Goal: Task Accomplishment & Management: Use online tool/utility

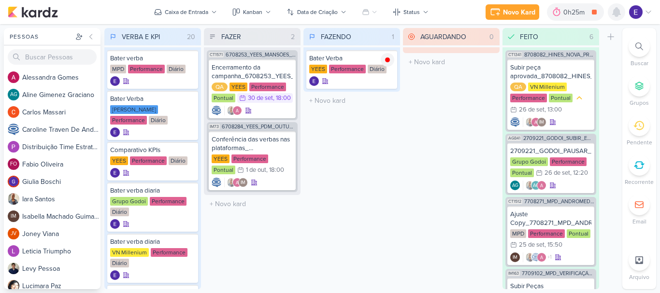
click at [621, 16] on icon at bounding box center [617, 12] width 12 height 12
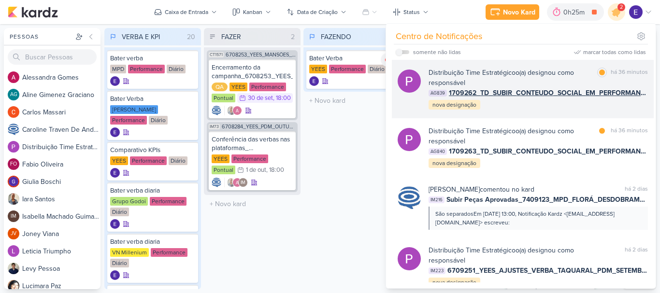
click at [621, 107] on div "Distribuição Time Estratégico o(a) designou como responsável marcar como lida h…" at bounding box center [538, 89] width 219 height 43
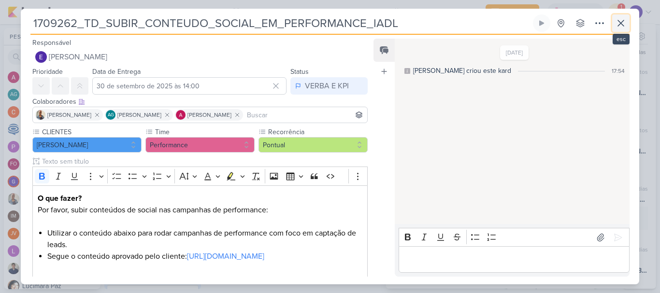
click at [621, 27] on icon at bounding box center [621, 23] width 12 height 12
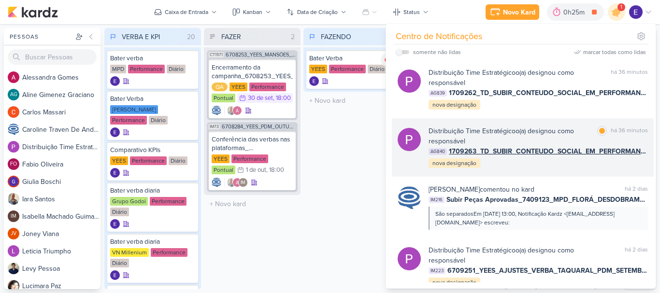
click at [615, 162] on div "Distribuição Time Estratégico o(a) designou como responsável marcar como lida h…" at bounding box center [538, 147] width 219 height 43
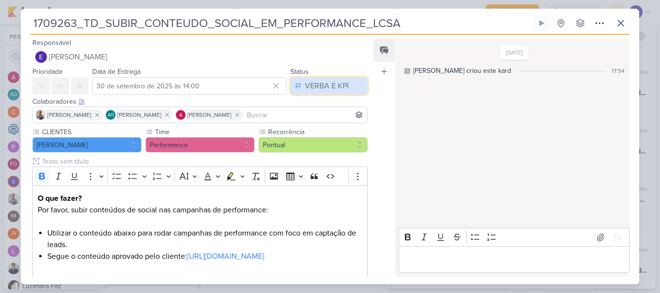
click at [308, 84] on div "VERBA E KPI" at bounding box center [327, 86] width 44 height 12
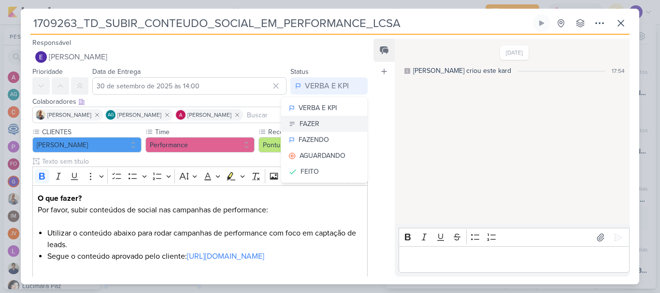
click at [315, 124] on div "FAZER" at bounding box center [310, 124] width 20 height 10
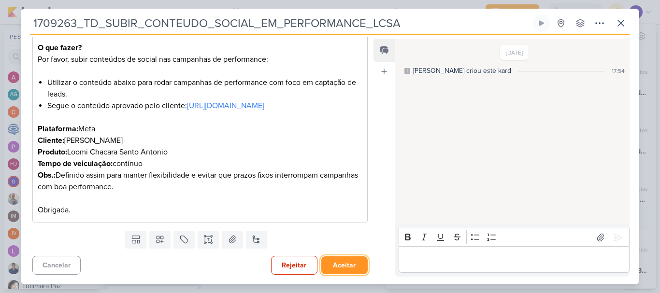
click at [347, 259] on button "Aceitar" at bounding box center [344, 266] width 46 height 18
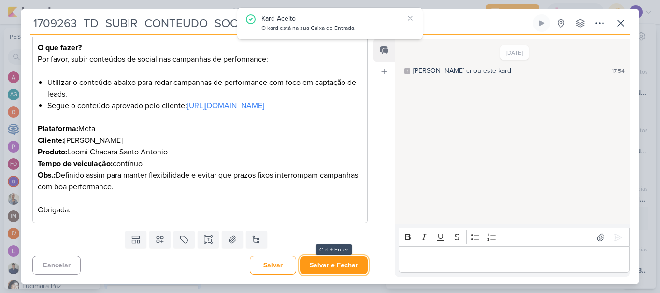
click at [347, 259] on button "Salvar e Fechar" at bounding box center [334, 266] width 68 height 18
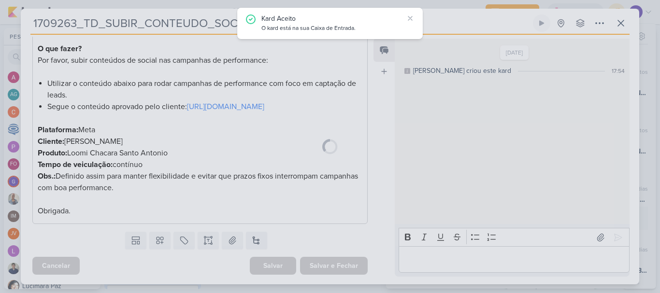
scroll to position [161, 0]
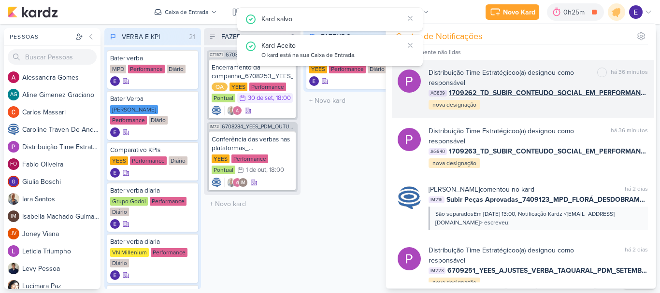
click at [535, 100] on div "Distribuição Time Estratégico o(a) designou como responsável marcar como não li…" at bounding box center [538, 89] width 219 height 43
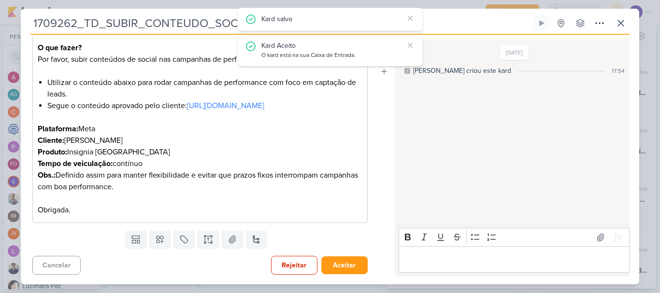
scroll to position [0, 0]
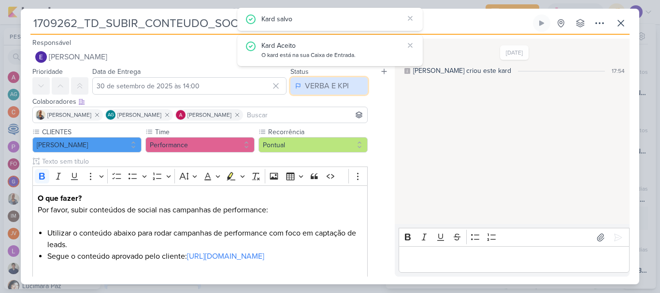
click at [333, 89] on div "VERBA E KPI" at bounding box center [327, 86] width 44 height 12
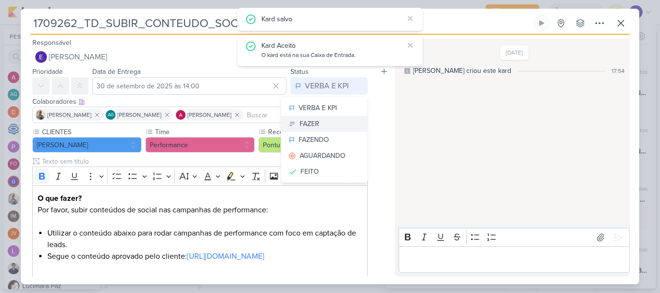
click at [332, 130] on button "FAZER" at bounding box center [324, 124] width 86 height 16
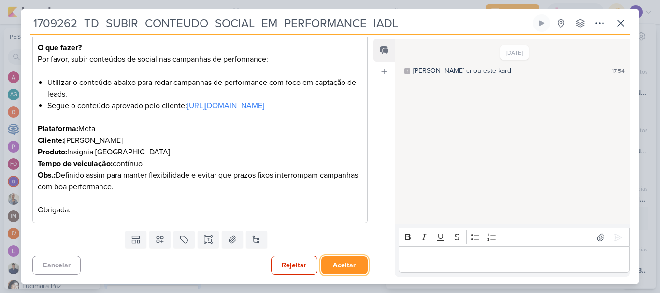
click at [340, 268] on button "Aceitar" at bounding box center [344, 266] width 46 height 18
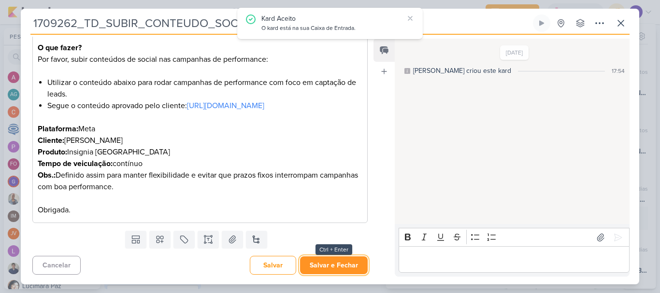
click at [333, 262] on button "Salvar e Fechar" at bounding box center [334, 266] width 68 height 18
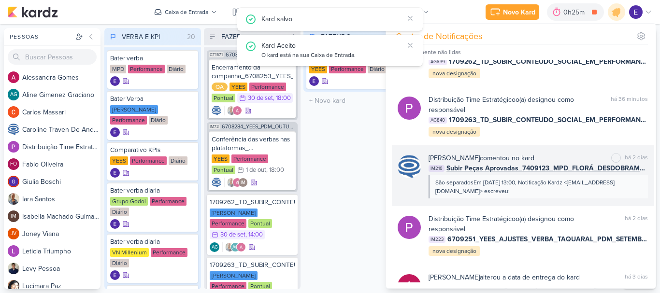
scroll to position [48, 0]
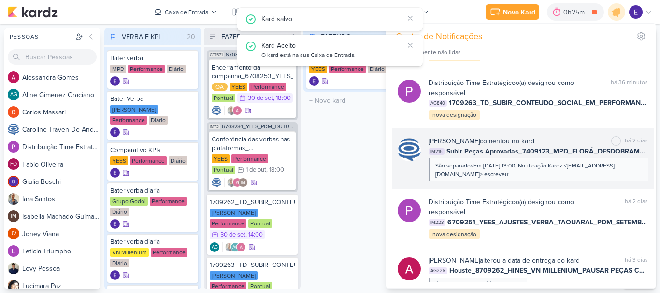
click at [605, 177] on div "São separadosEm sex., 26 de set. de 2025 às 13:00, Notificação Kardz <notificat…" at bounding box center [537, 169] width 205 height 17
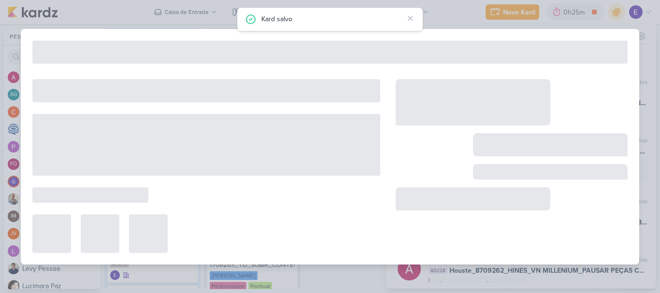
type input "Subir Peças Aprovadas_7409123_MPD_FLORÁ_DESDOBRAMENTO_CRIATIVOS"
type input "29 de setembro de 2025 às 14:35"
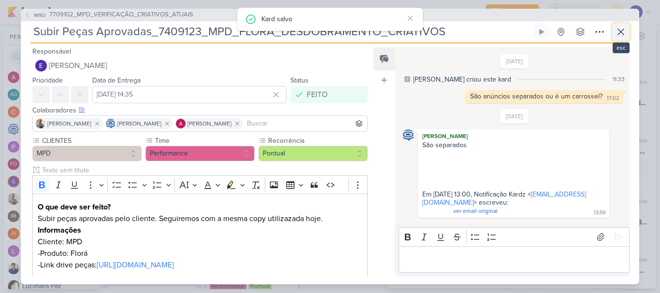
click at [618, 28] on icon at bounding box center [621, 32] width 12 height 12
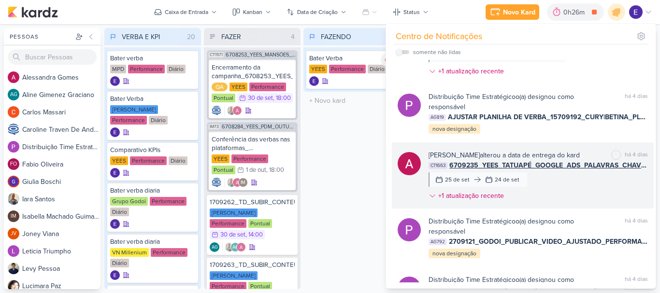
scroll to position [822, 0]
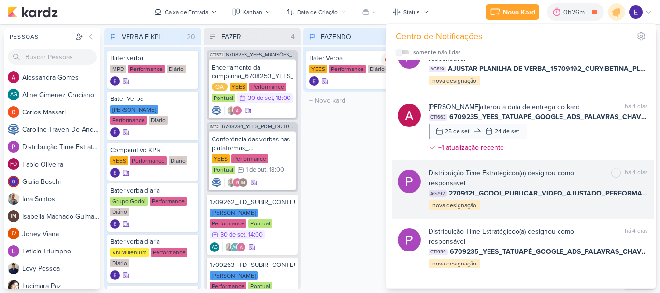
click at [603, 216] on div "Distribuição Time Estratégico o(a) designou como responsável marcar como não li…" at bounding box center [523, 189] width 262 height 58
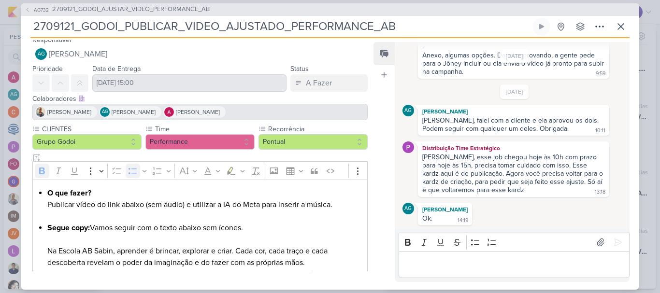
scroll to position [0, 0]
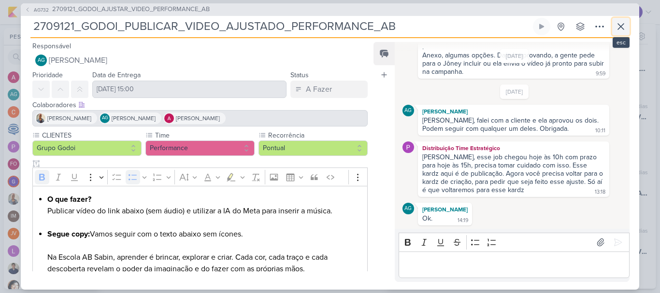
click at [621, 30] on icon at bounding box center [621, 27] width 12 height 12
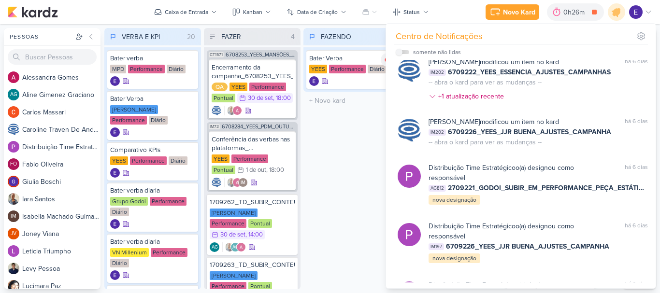
scroll to position [1671, 0]
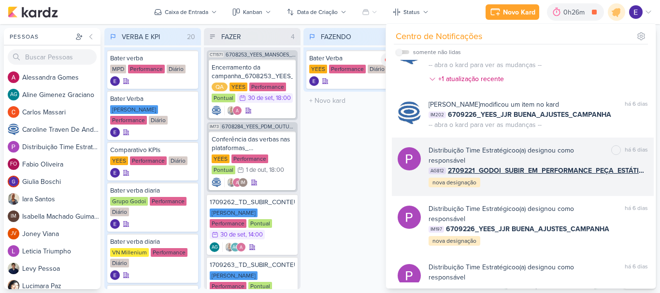
click at [614, 189] on div "Distribuição Time Estratégico o(a) designou como responsável marcar como não li…" at bounding box center [523, 167] width 262 height 58
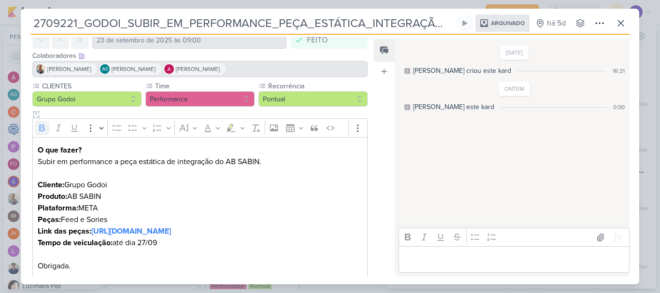
scroll to position [106, 0]
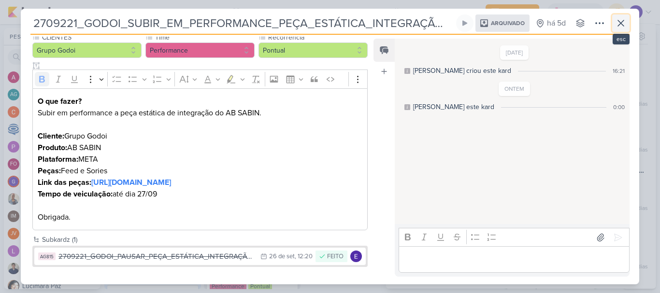
click at [624, 22] on icon at bounding box center [621, 23] width 12 height 12
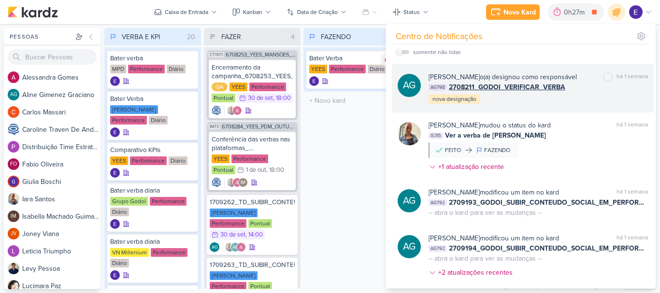
scroll to position [2748, 0]
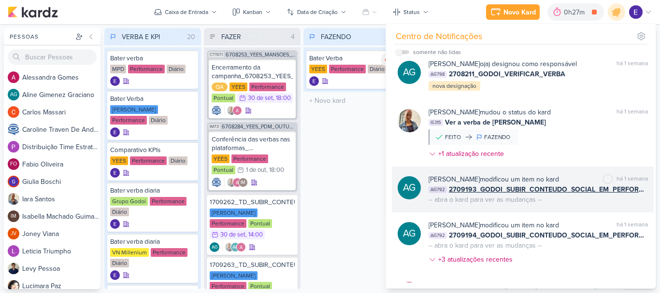
click at [621, 213] on div "AG Aline Gimenez Graciano modificou um item no kard marcar como não lida há 1 s…" at bounding box center [523, 190] width 262 height 46
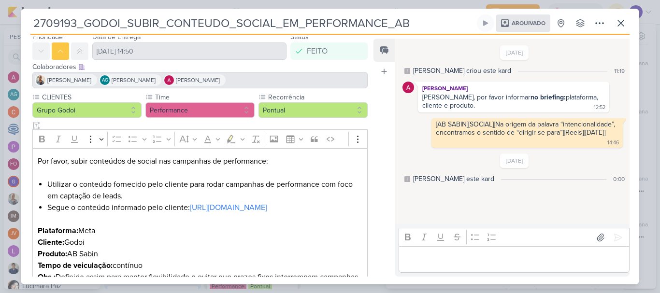
scroll to position [8, 0]
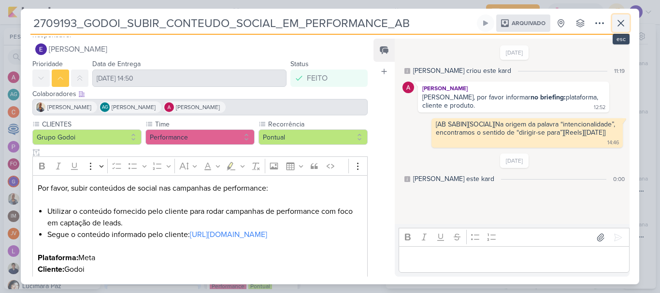
click at [619, 24] on icon at bounding box center [621, 23] width 12 height 12
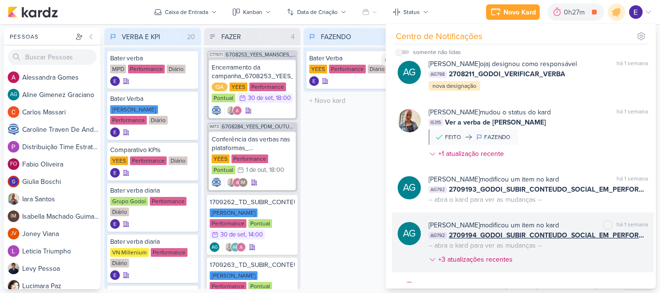
click at [619, 264] on div "Aline Gimenez Graciano modificou um item no kard marcar como não lida há 1 sema…" at bounding box center [538, 244] width 219 height 48
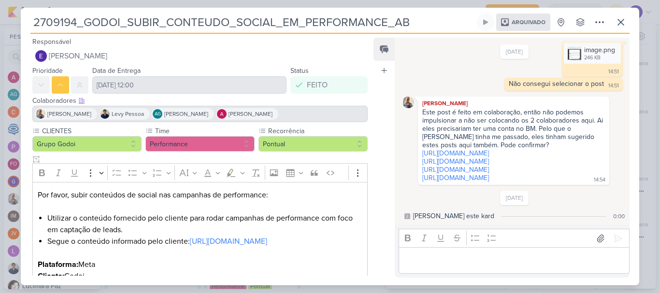
scroll to position [48, 0]
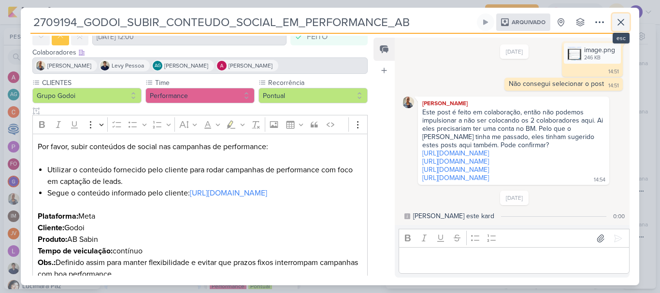
click at [629, 24] on button at bounding box center [620, 22] width 17 height 17
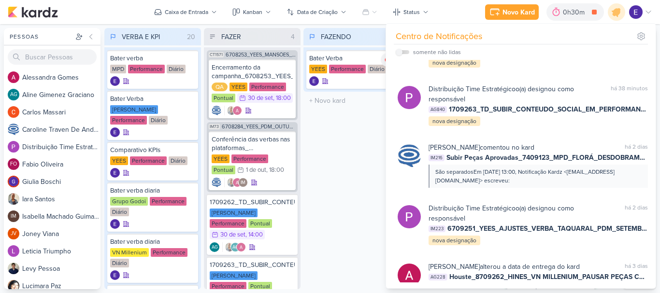
scroll to position [0, 0]
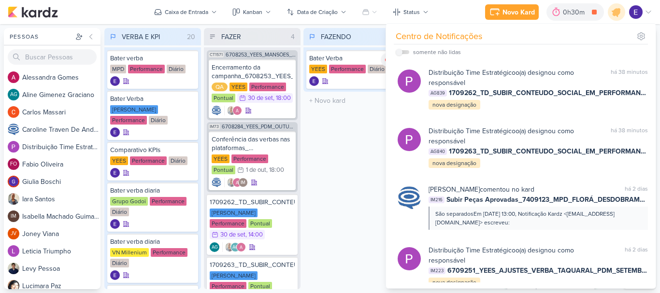
click at [342, 169] on div "FAZENDO 1 Mover Para Esquerda Mover Para Direita Deletar Bater Verba YEES Perfo…" at bounding box center [352, 158] width 97 height 261
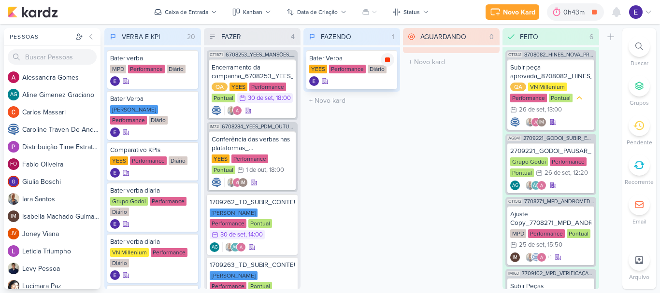
click at [382, 60] on div at bounding box center [388, 60] width 14 height 14
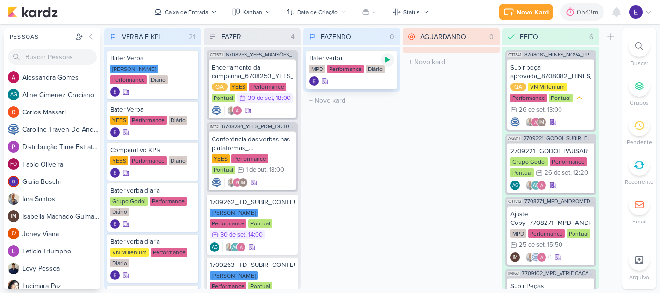
click at [385, 62] on icon at bounding box center [388, 60] width 8 height 8
click at [390, 60] on icon at bounding box center [387, 60] width 5 height 5
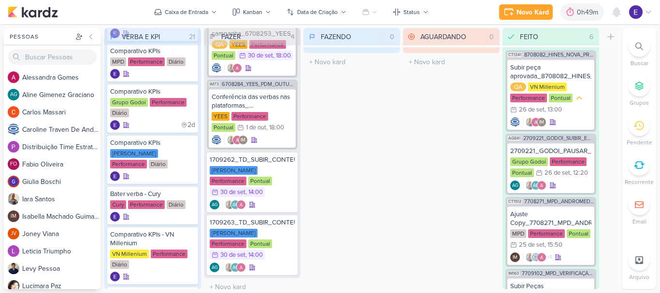
scroll to position [290, 0]
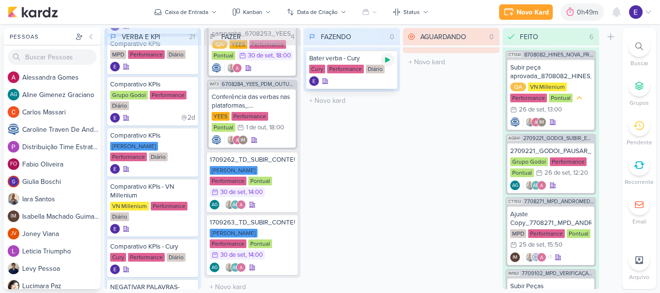
click at [383, 61] on div at bounding box center [388, 60] width 14 height 14
click at [246, 189] on div "30 de set" at bounding box center [232, 192] width 25 height 6
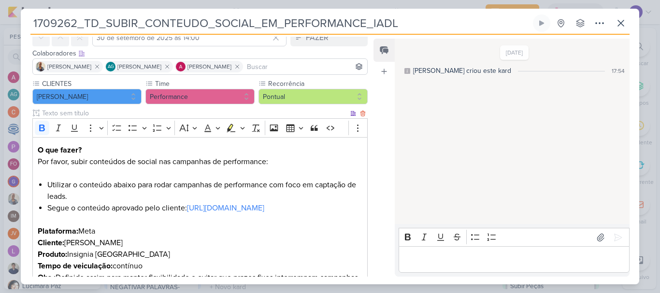
scroll to position [97, 0]
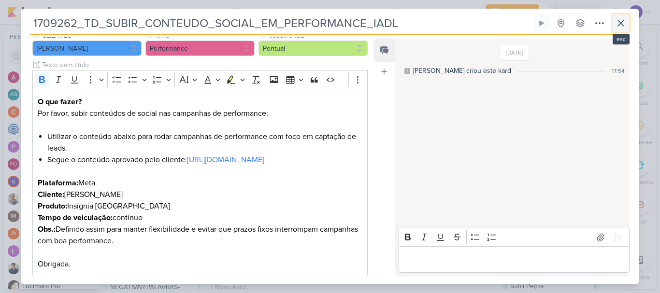
click at [628, 26] on button at bounding box center [620, 22] width 17 height 17
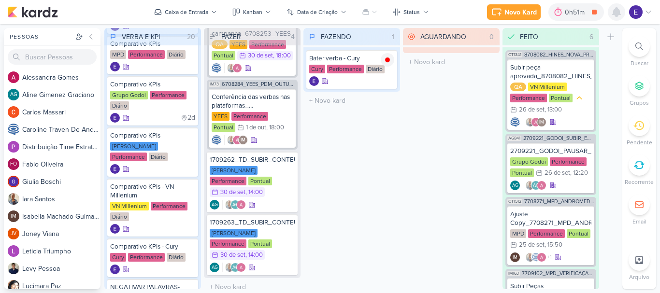
click at [608, 10] on div at bounding box center [616, 11] width 17 height 17
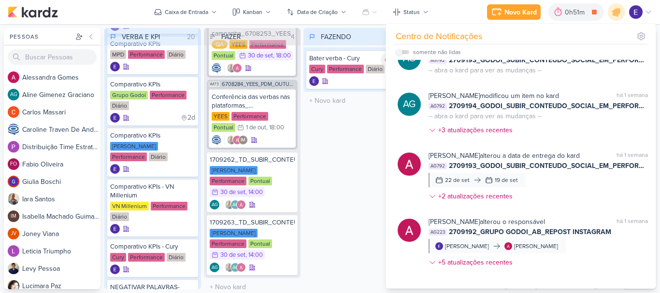
scroll to position [2881, 0]
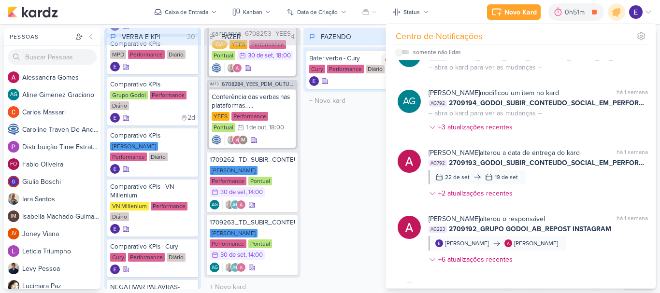
click at [621, 140] on div "AG Aline Gimenez Graciano modificou um item no kard marcar como não lida há 1 s…" at bounding box center [523, 110] width 262 height 60
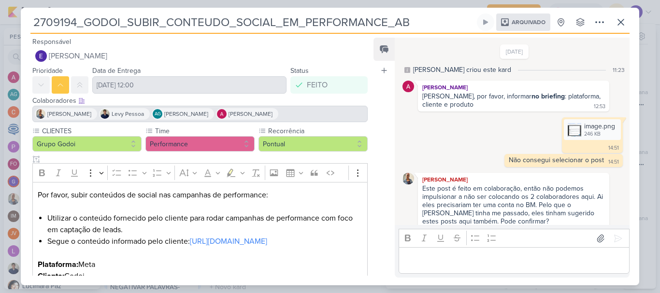
scroll to position [109, 0]
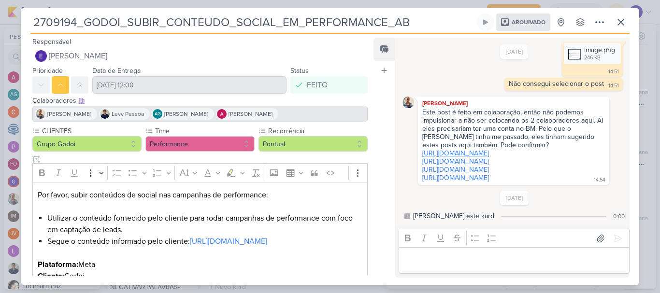
click at [489, 149] on link "https://www.instagram.com/p/DI4WiD2JMwh/?igsh=MnNsb3kxZTl1MDhx&img_index=6" at bounding box center [455, 153] width 67 height 8
click at [613, 27] on button at bounding box center [620, 22] width 17 height 17
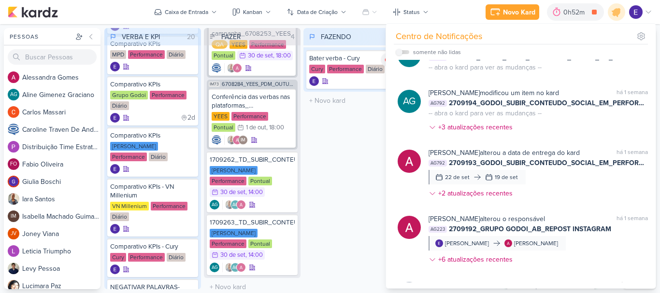
click at [370, 167] on div "FAZENDO 1 Mover Para Esquerda Mover Para Direita Deletar Bater verba - Cury Cur…" at bounding box center [352, 158] width 97 height 261
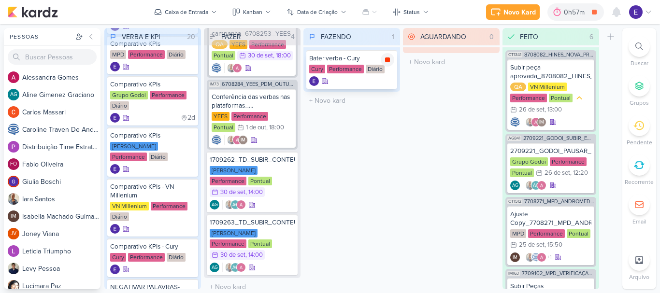
click at [391, 60] on icon at bounding box center [388, 60] width 8 height 8
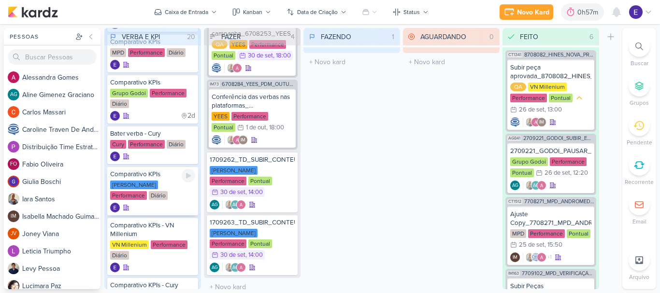
scroll to position [193, 0]
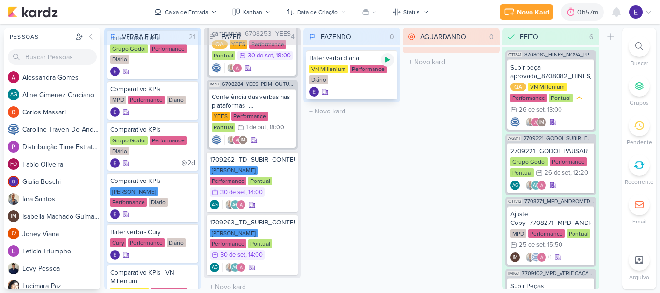
click at [387, 63] on icon at bounding box center [388, 60] width 8 height 8
click at [387, 58] on icon at bounding box center [387, 60] width 5 height 5
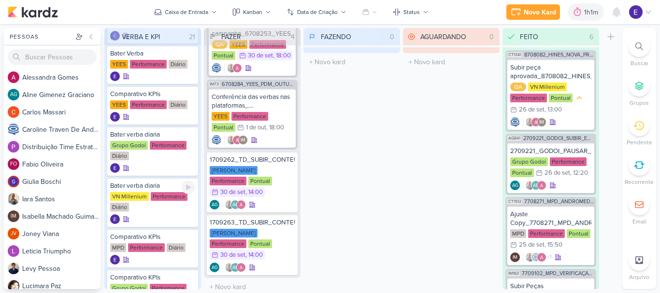
scroll to position [48, 0]
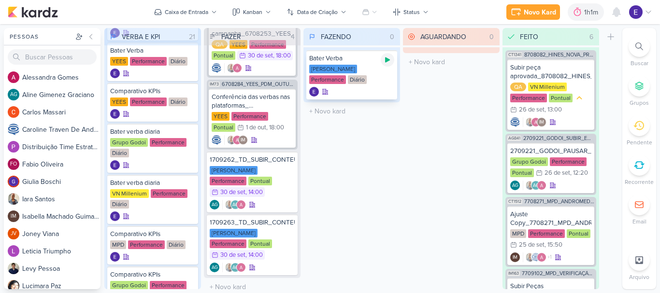
click at [387, 63] on icon at bounding box center [388, 60] width 8 height 8
click at [386, 62] on icon at bounding box center [388, 60] width 8 height 8
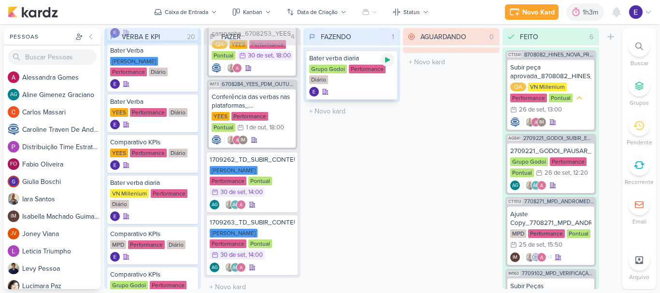
click at [391, 58] on icon at bounding box center [388, 60] width 8 height 8
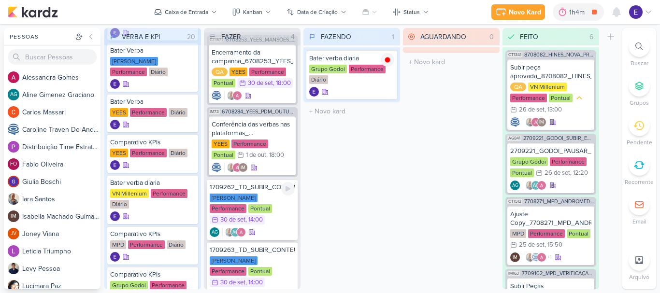
scroll to position [0, 0]
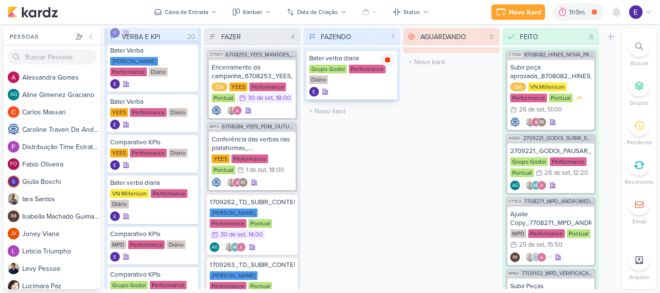
click at [389, 58] on icon at bounding box center [387, 60] width 5 height 5
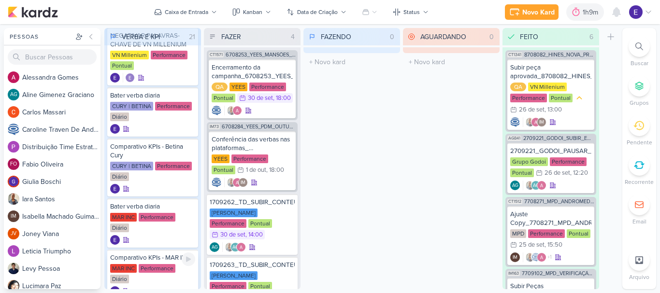
scroll to position [728, 0]
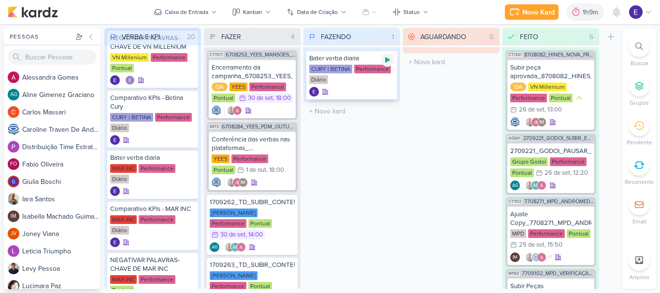
click at [388, 60] on icon at bounding box center [387, 60] width 5 height 5
click at [390, 67] on div "Performance" at bounding box center [372, 69] width 37 height 9
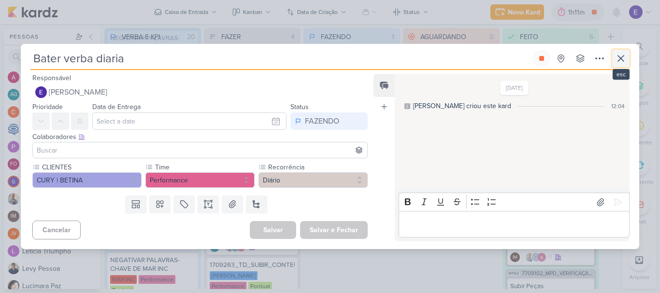
click at [626, 55] on icon at bounding box center [621, 59] width 12 height 12
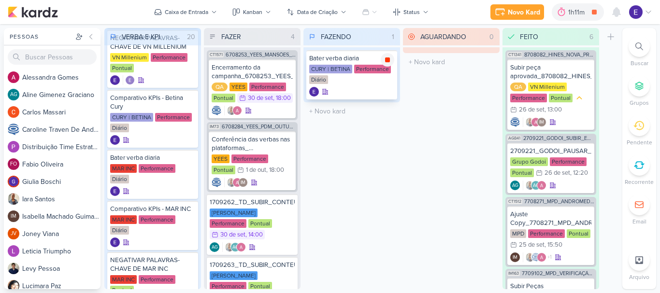
click at [385, 65] on div at bounding box center [388, 60] width 14 height 14
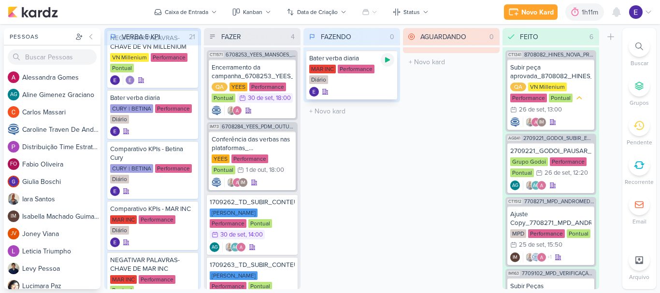
click at [384, 61] on icon at bounding box center [388, 60] width 8 height 8
click at [390, 61] on icon at bounding box center [387, 60] width 5 height 5
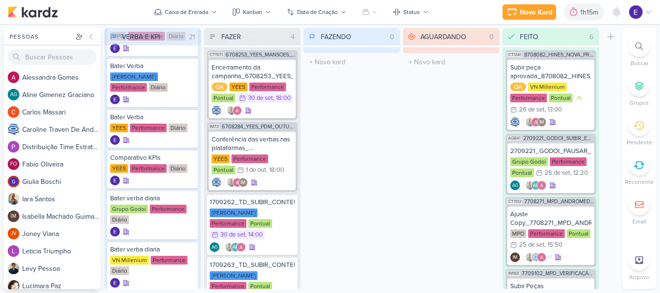
scroll to position [3, 0]
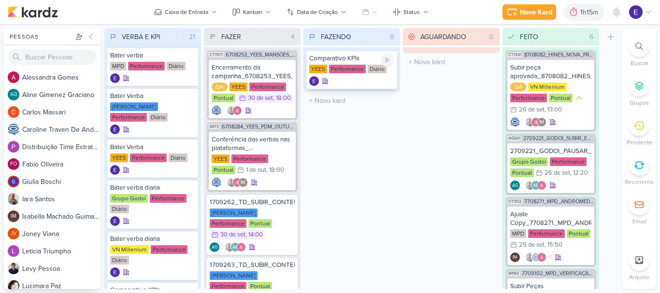
click at [390, 63] on div at bounding box center [388, 60] width 14 height 14
click at [356, 75] on div "Comparativo KPIs YEES Performance Diário" at bounding box center [351, 69] width 91 height 39
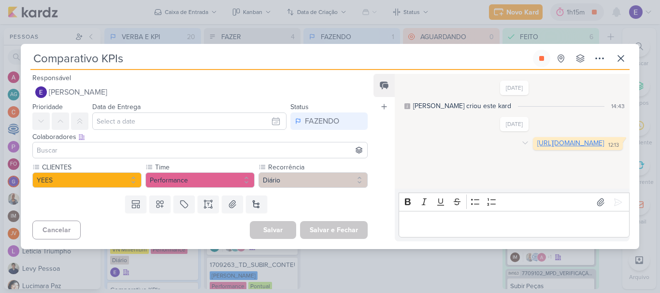
click at [537, 147] on link "https://docs.google.com/spreadsheets/d/1RPGMP3u5yZLTYvzZBha9CVR-pfyOC58Ct5NYCfR…" at bounding box center [570, 143] width 67 height 8
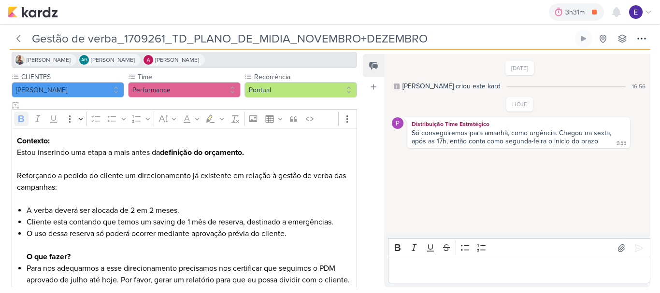
scroll to position [167, 0]
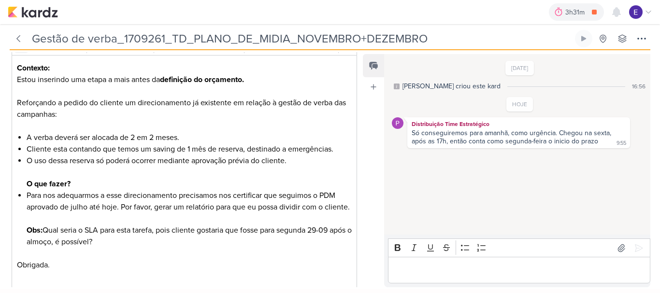
scroll to position [167, 0]
